Goal: Check status: Check status

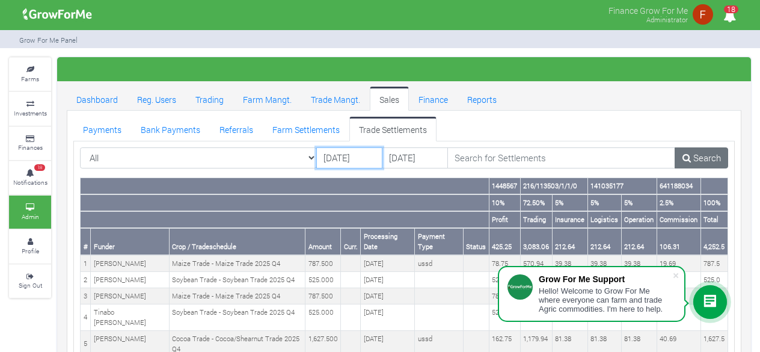
click at [338, 158] on input "[DATE]" at bounding box center [349, 158] width 66 height 22
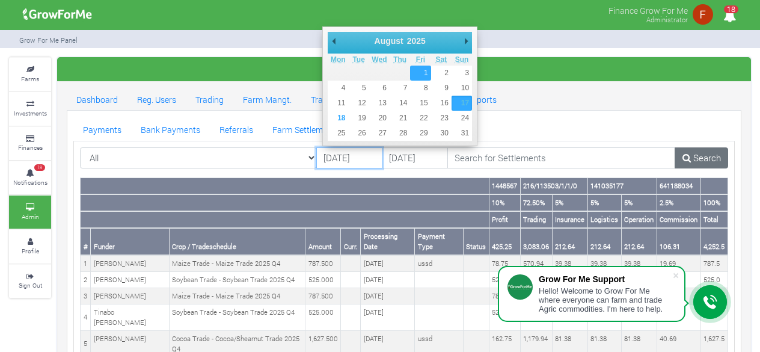
type input "[DATE]"
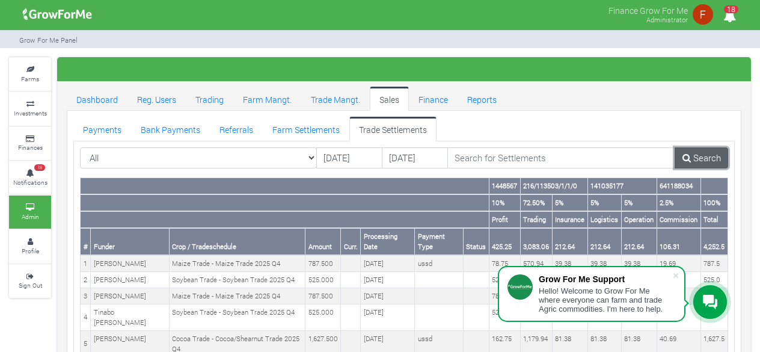
click at [702, 161] on link "Search" at bounding box center [701, 158] width 54 height 22
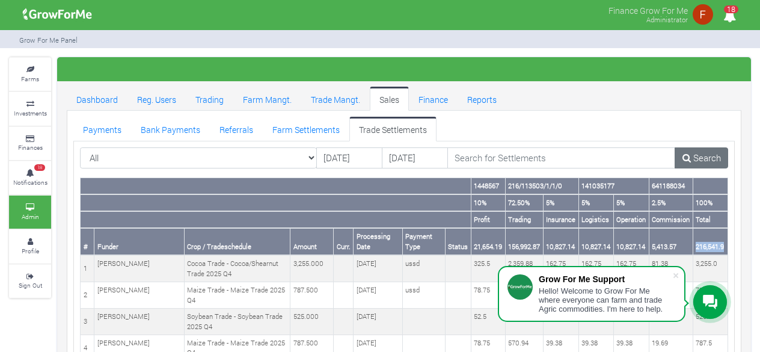
drag, startPoint x: 696, startPoint y: 246, endPoint x: 725, endPoint y: 248, distance: 29.0
click at [725, 248] on th "216,541.9" at bounding box center [710, 241] width 35 height 27
copy th "216,541.9"
click at [295, 130] on link "Farm Settlements" at bounding box center [306, 129] width 87 height 24
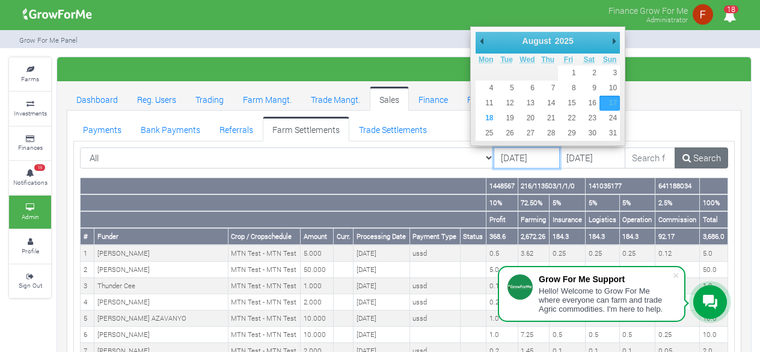
click at [494, 164] on input "17/08/2025" at bounding box center [527, 158] width 66 height 22
type input "[DATE]"
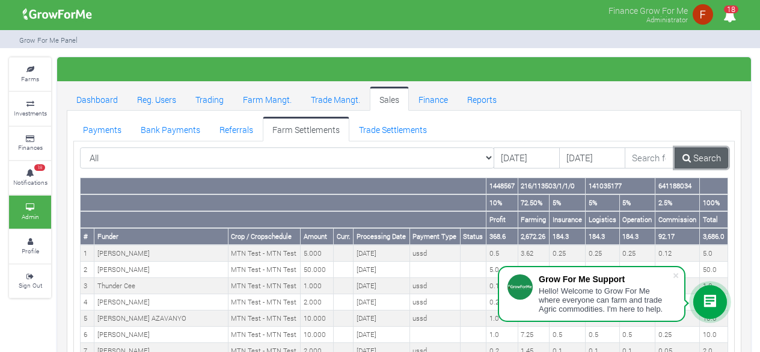
click at [709, 157] on link "Search" at bounding box center [701, 158] width 54 height 22
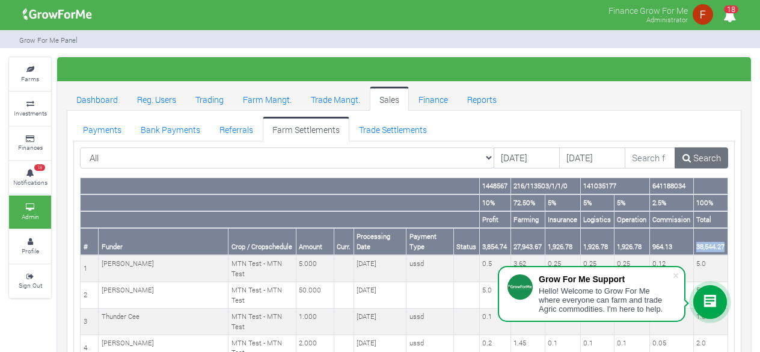
drag, startPoint x: 696, startPoint y: 246, endPoint x: 726, endPoint y: 249, distance: 30.9
click at [726, 249] on th "38,544.27" at bounding box center [710, 241] width 34 height 27
copy th "38,544.27"
